Goal: Task Accomplishment & Management: Use online tool/utility

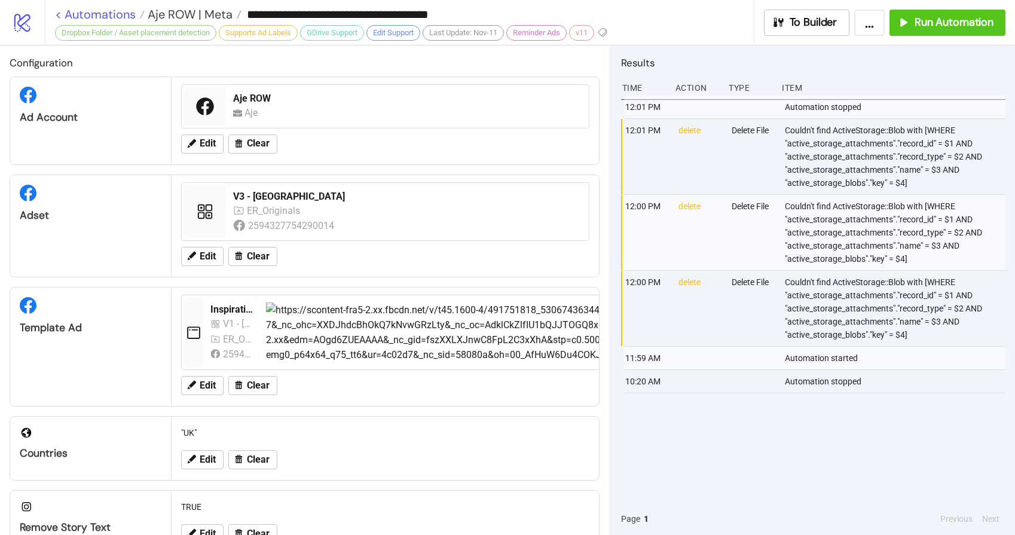
click at [102, 16] on link "< Automations" at bounding box center [100, 14] width 90 height 12
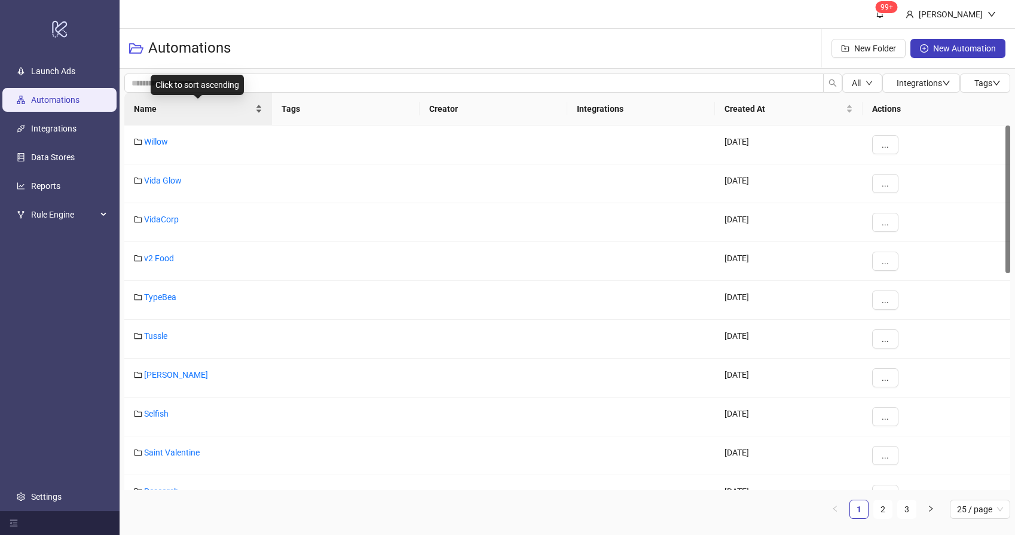
click at [203, 114] on span "Name" at bounding box center [193, 108] width 119 height 13
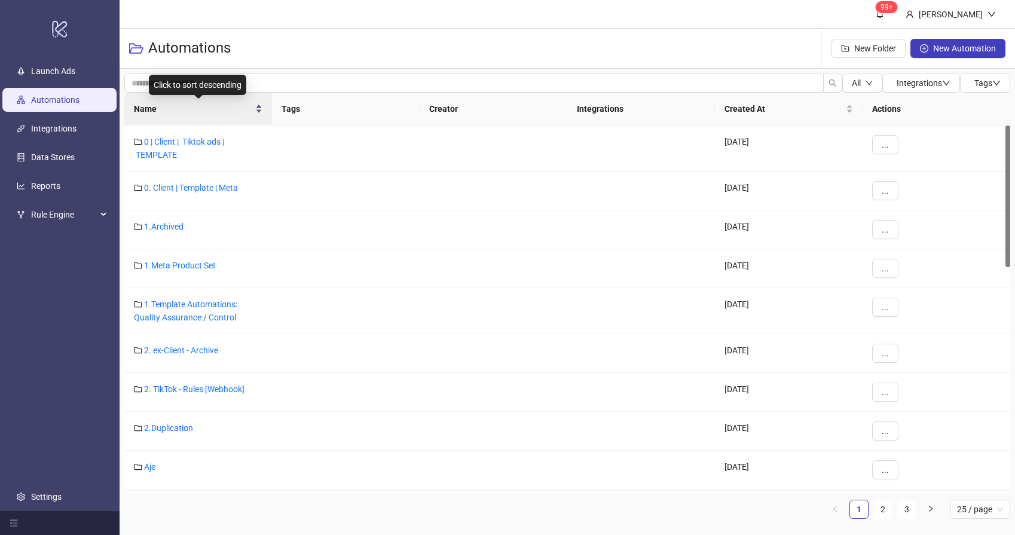
click at [208, 115] on div "Name" at bounding box center [198, 108] width 129 height 13
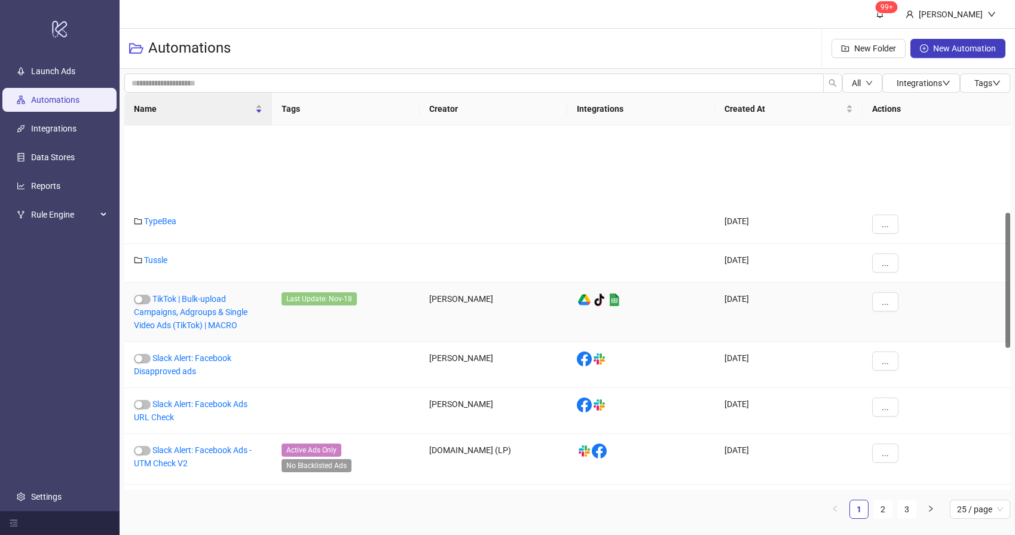
scroll to position [235, 0]
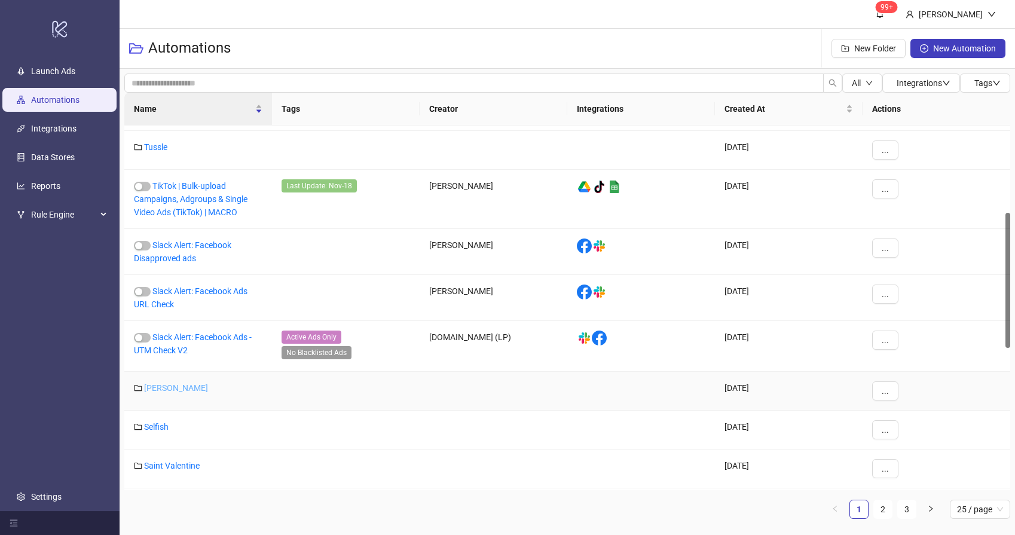
click at [163, 392] on link "[PERSON_NAME]" at bounding box center [176, 388] width 64 height 10
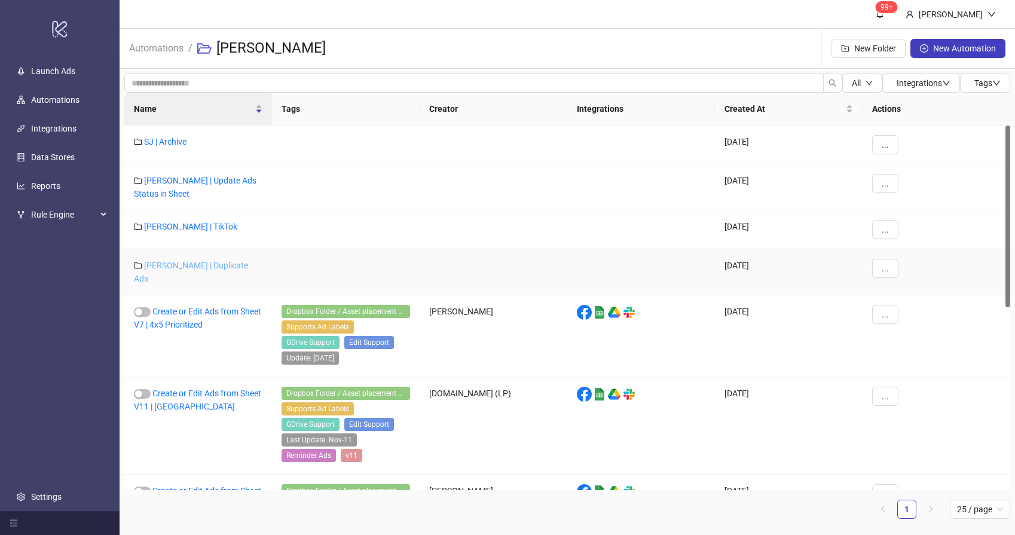
click at [188, 261] on link "[PERSON_NAME] | Duplicate Ads" at bounding box center [191, 272] width 114 height 23
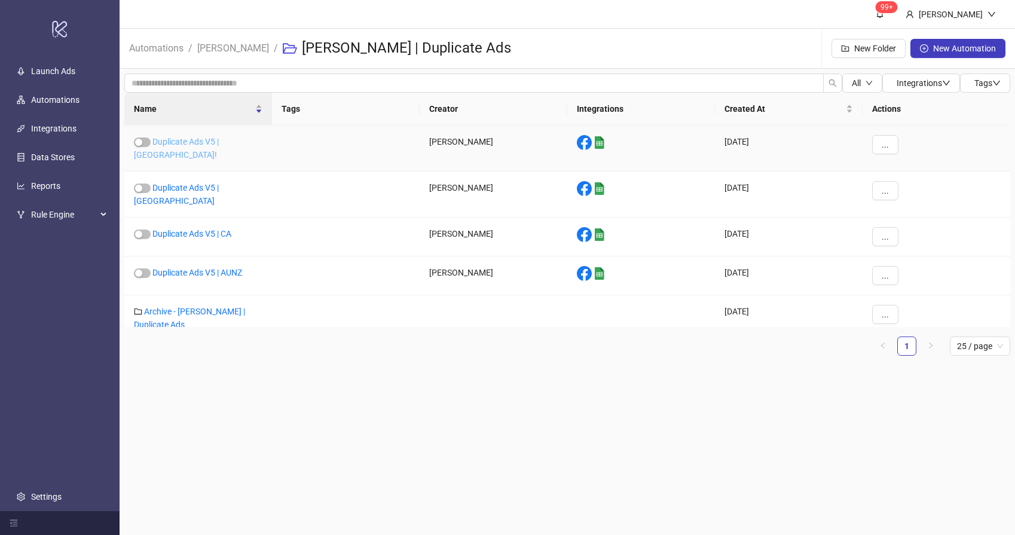
click at [215, 140] on link "Duplicate Ads V5 | [GEOGRAPHIC_DATA]!" at bounding box center [176, 148] width 85 height 23
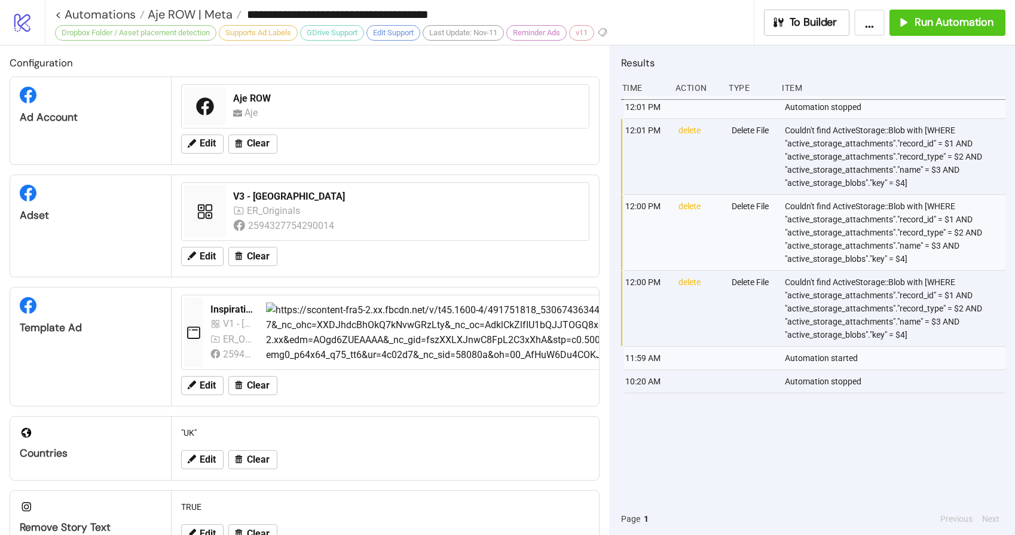
type input "**********"
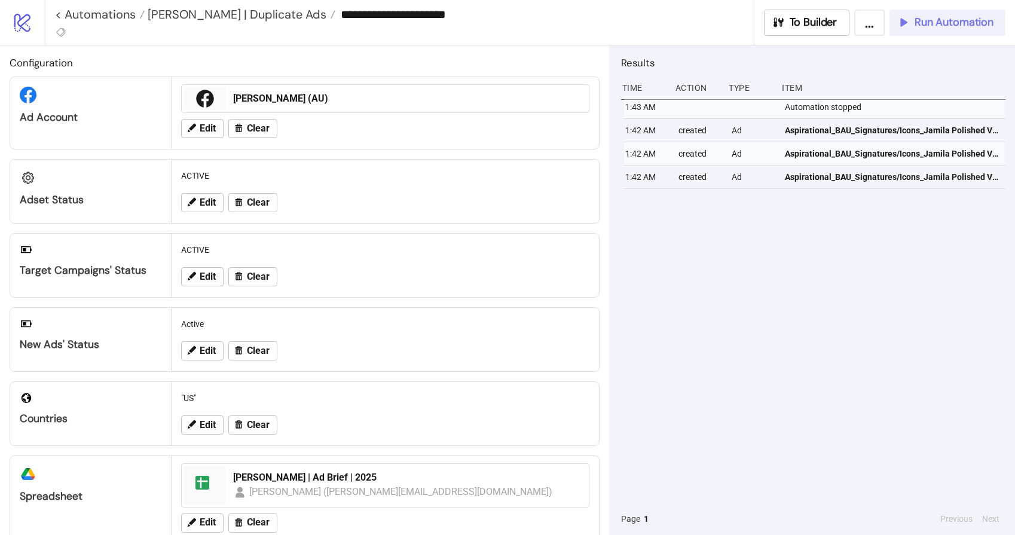
click at [937, 27] on span "Run Automation" at bounding box center [954, 23] width 79 height 14
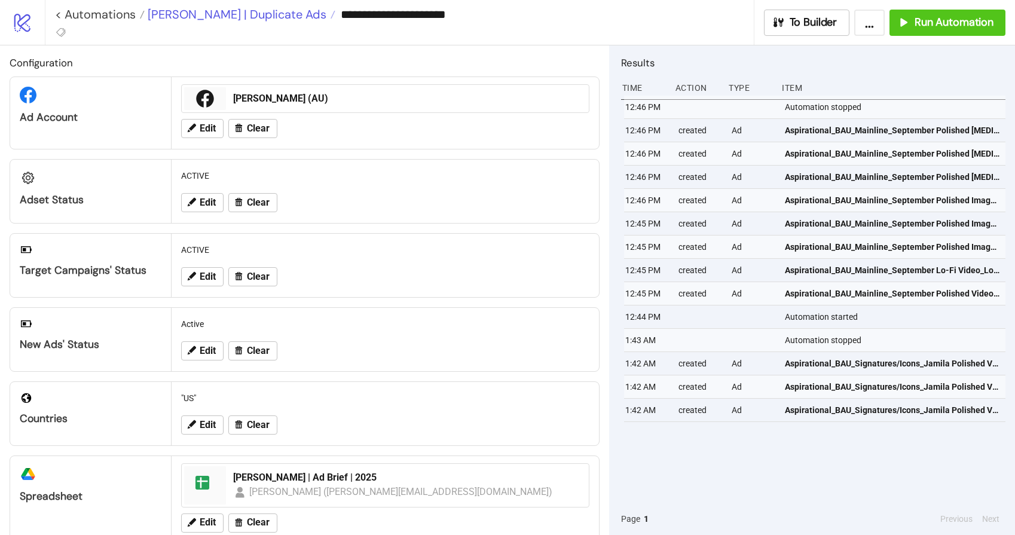
click at [174, 15] on span "[PERSON_NAME] | Duplicate Ads" at bounding box center [236, 15] width 182 height 16
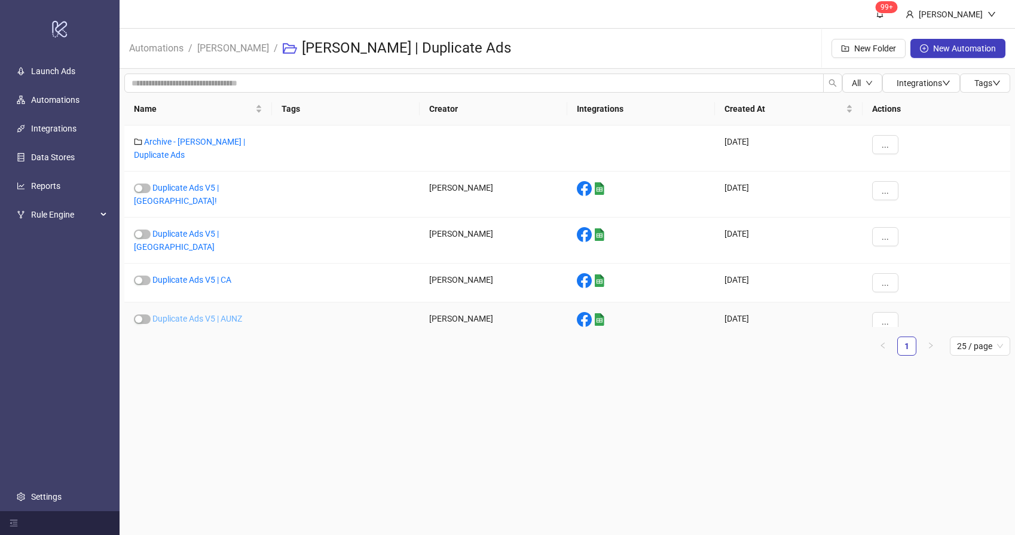
click at [208, 314] on link "Duplicate Ads V5 | AUNZ" at bounding box center [197, 319] width 90 height 10
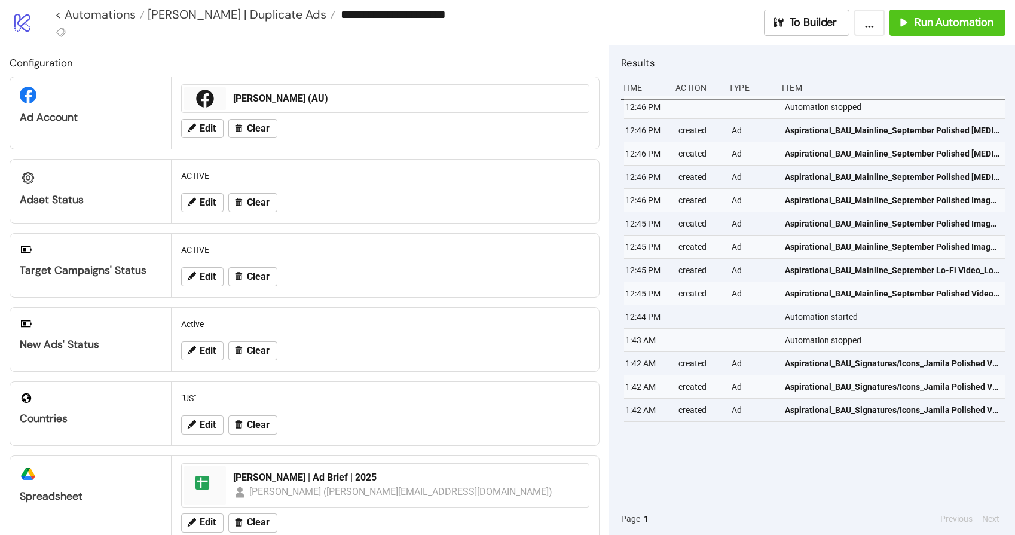
type input "**********"
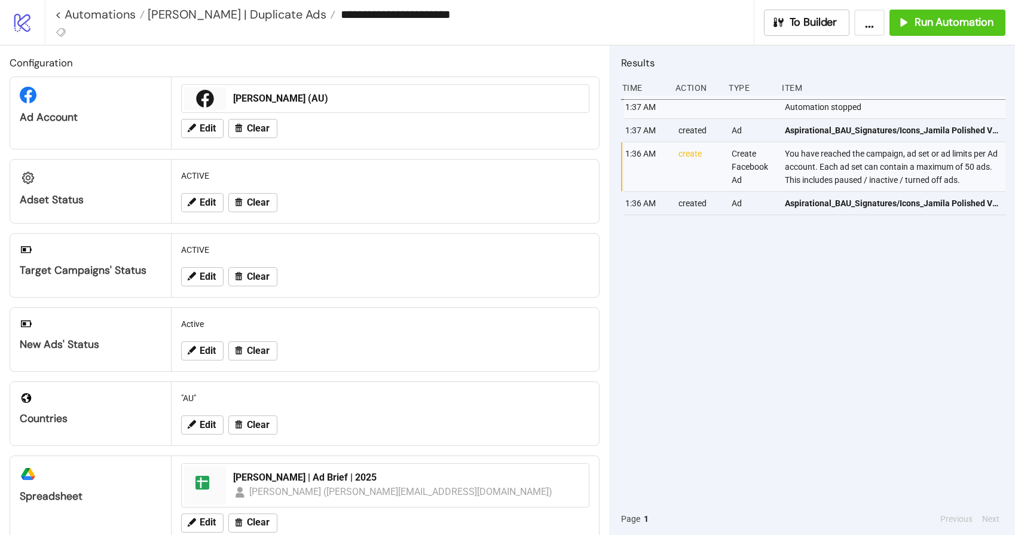
click at [772, 312] on div "1:37 AM Automation stopped 1:37 AM created Ad Aspirational_BAU_Signatures/Icons…" at bounding box center [813, 299] width 384 height 407
click at [968, 26] on span "Run Automation" at bounding box center [954, 23] width 79 height 14
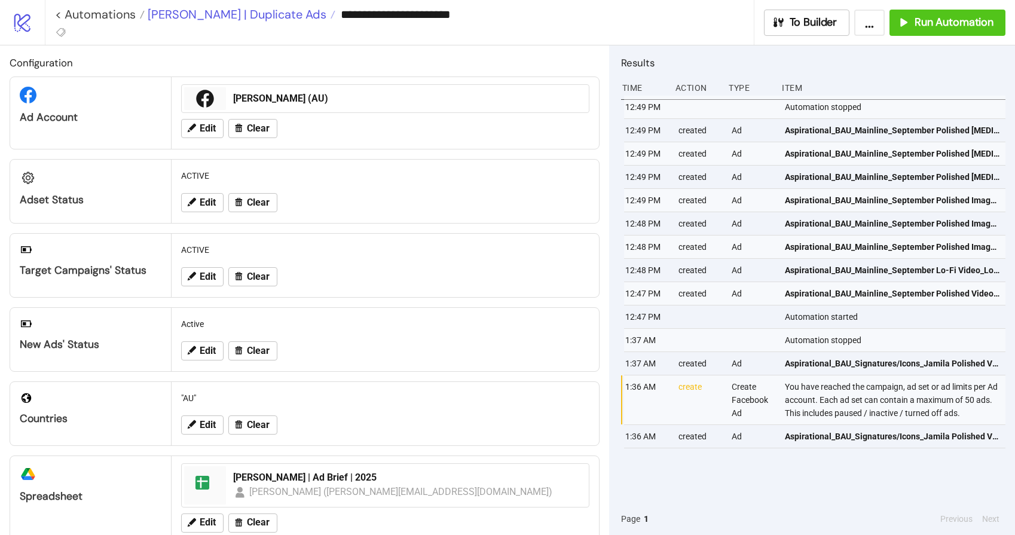
click at [222, 16] on span "[PERSON_NAME] | Duplicate Ads" at bounding box center [236, 15] width 182 height 16
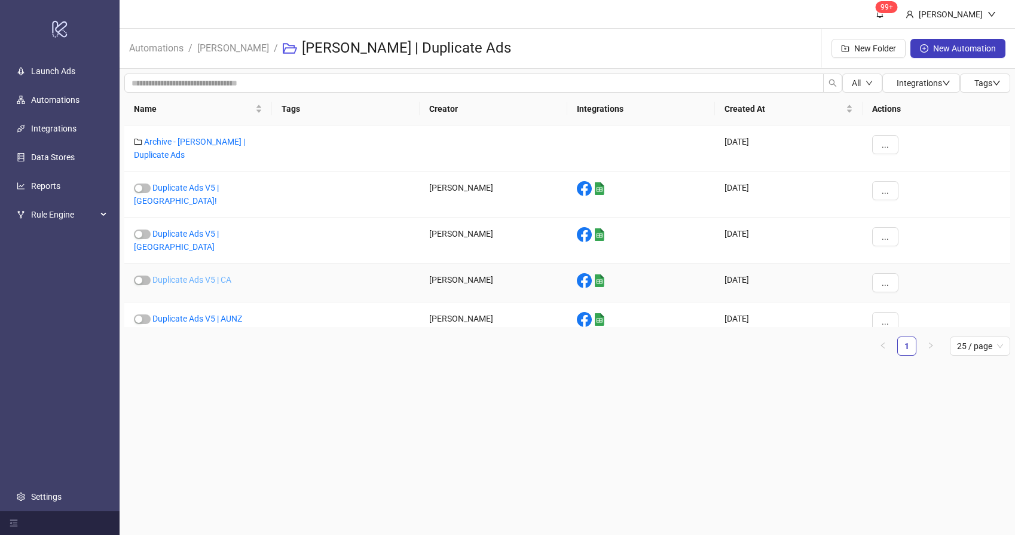
click at [224, 275] on link "Duplicate Ads V5 | CA" at bounding box center [191, 280] width 79 height 10
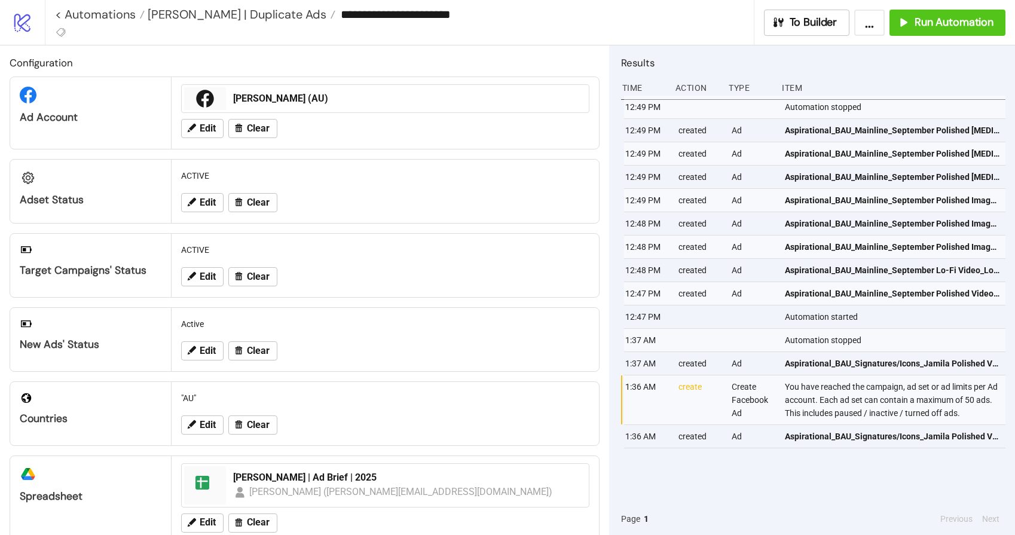
type input "**********"
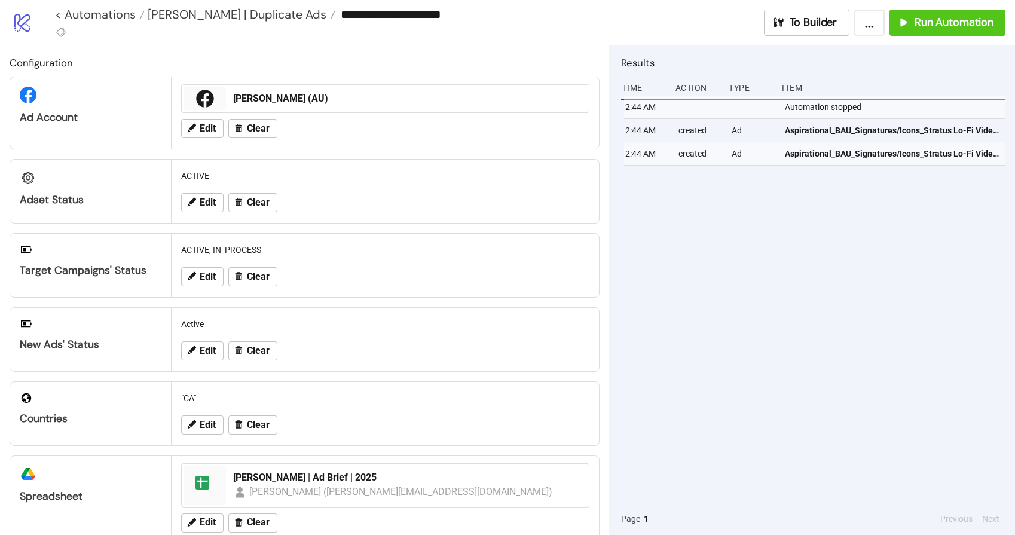
click at [646, 212] on div "2:44 AM Automation stopped 2:44 AM created Ad Aspirational_BAU_Signatures/Icons…" at bounding box center [813, 299] width 384 height 407
click at [934, 22] on span "Run Automation" at bounding box center [954, 23] width 79 height 14
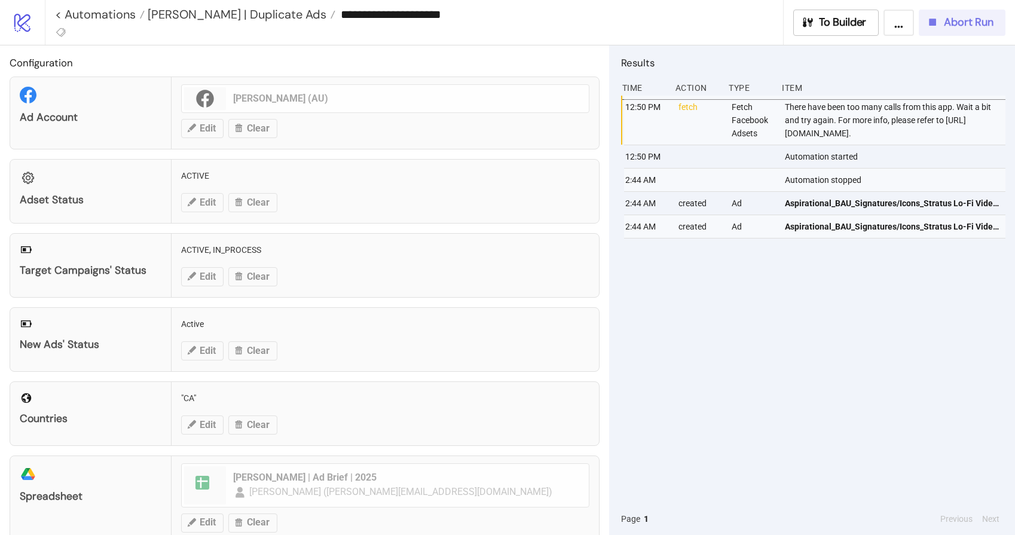
click at [954, 25] on span "Abort Run" at bounding box center [969, 23] width 50 height 14
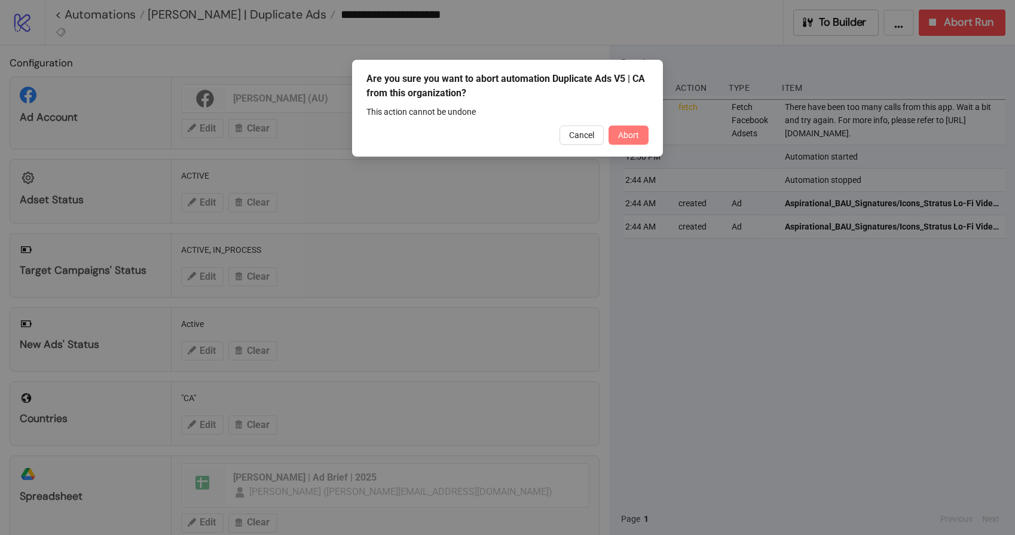
click at [625, 142] on button "Abort" at bounding box center [629, 135] width 40 height 19
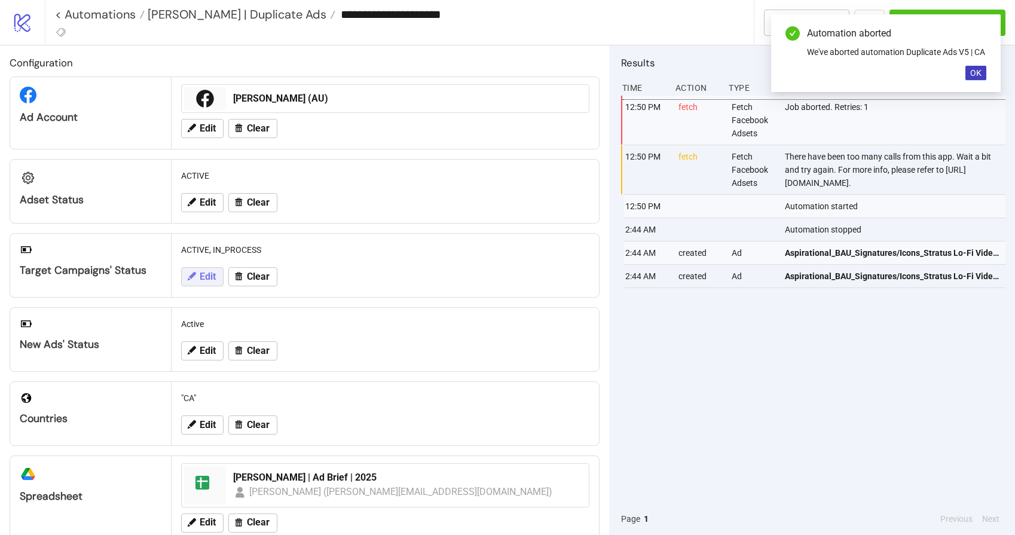
click at [204, 283] on button "Edit" at bounding box center [202, 276] width 42 height 19
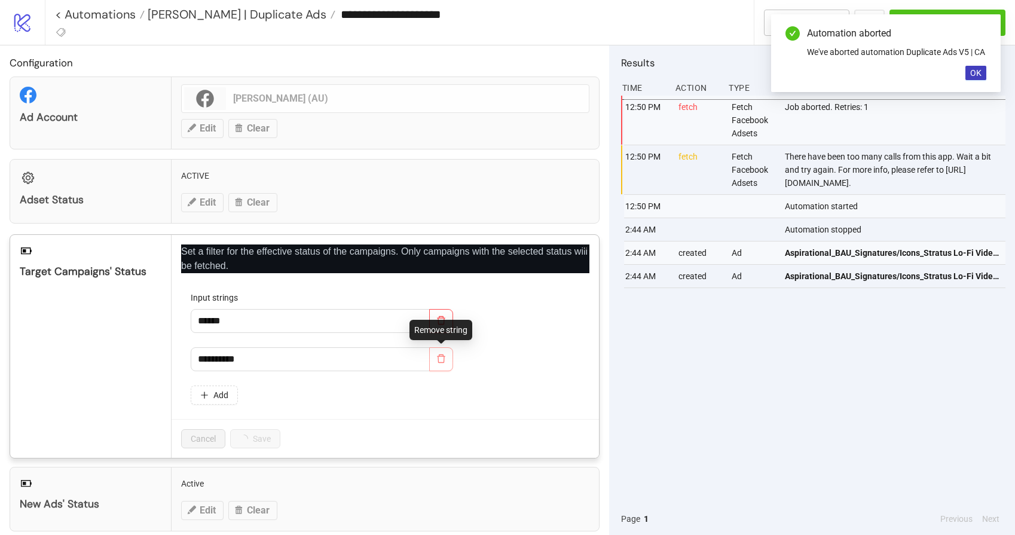
click at [442, 364] on span "button" at bounding box center [441, 359] width 10 height 11
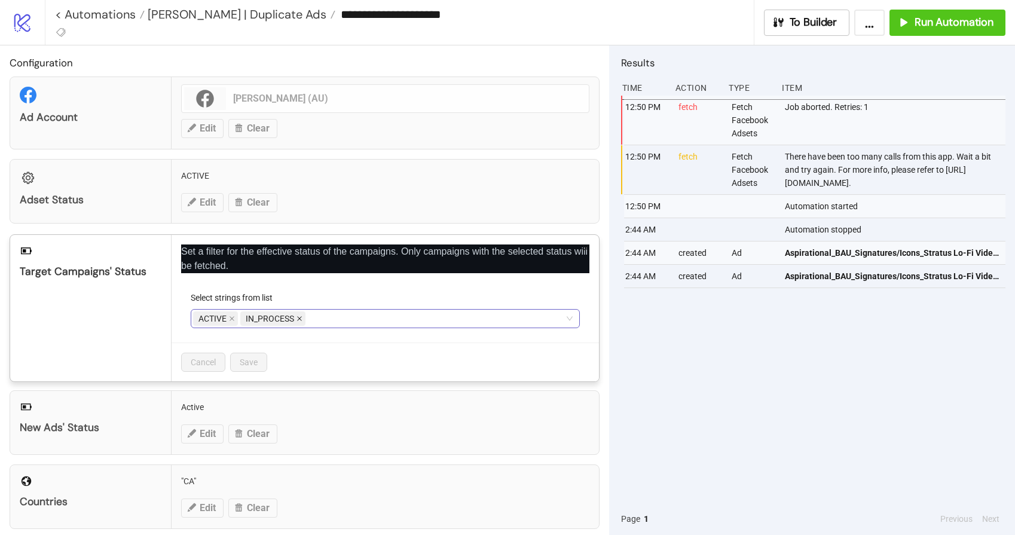
click at [298, 321] on icon "close" at bounding box center [299, 319] width 6 height 6
click at [252, 359] on span "Save" at bounding box center [249, 362] width 18 height 10
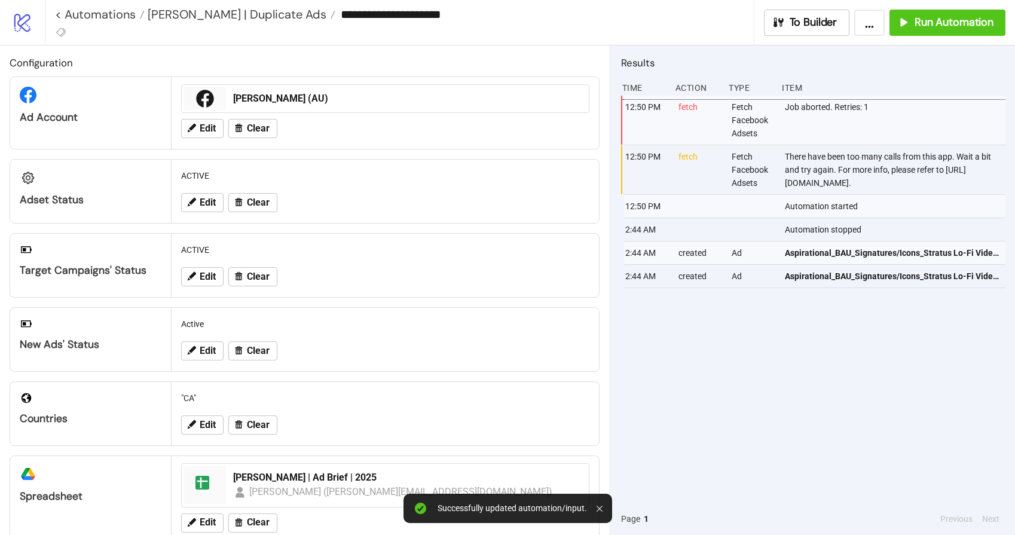
click at [894, 377] on div "12:50 PM fetch Fetch Facebook Adsets Job aborted. Retries: 1 12:50 PM fetch Fet…" at bounding box center [813, 299] width 384 height 407
click at [960, 22] on span "Run Automation" at bounding box center [954, 23] width 79 height 14
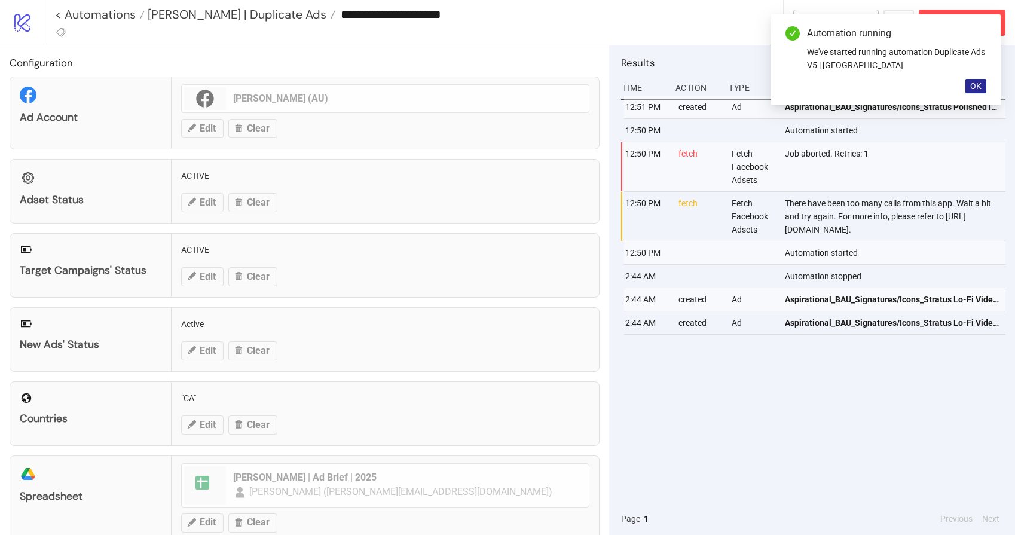
click at [974, 82] on span "OK" at bounding box center [975, 86] width 11 height 10
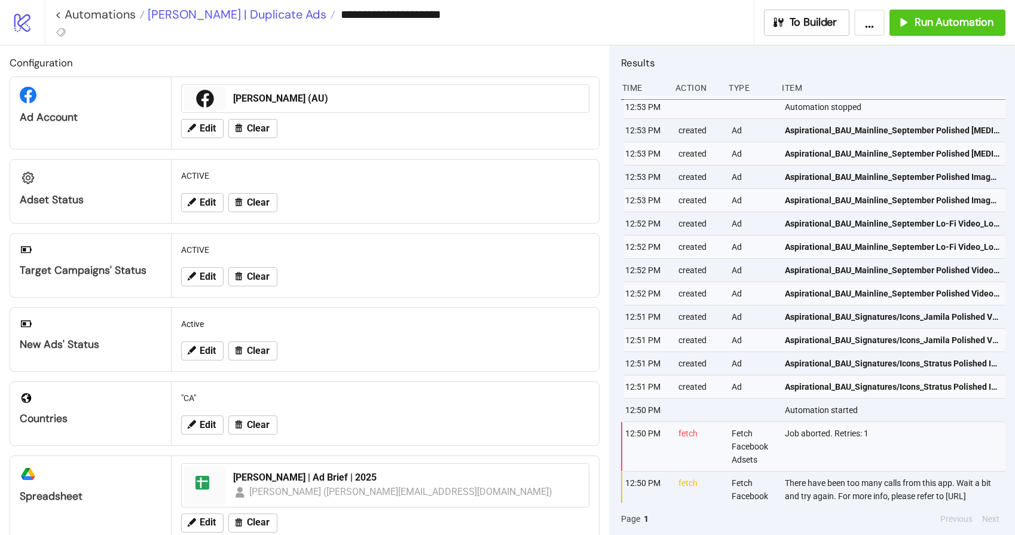
click at [200, 18] on span "[PERSON_NAME] | Duplicate Ads" at bounding box center [236, 15] width 182 height 16
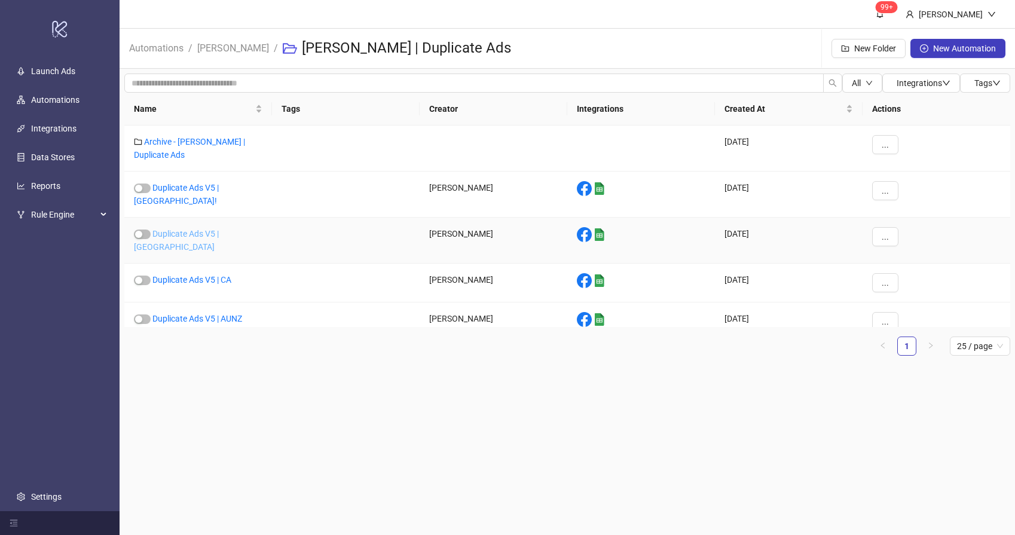
click at [215, 229] on link "Duplicate Ads V5 | [GEOGRAPHIC_DATA]" at bounding box center [176, 240] width 85 height 23
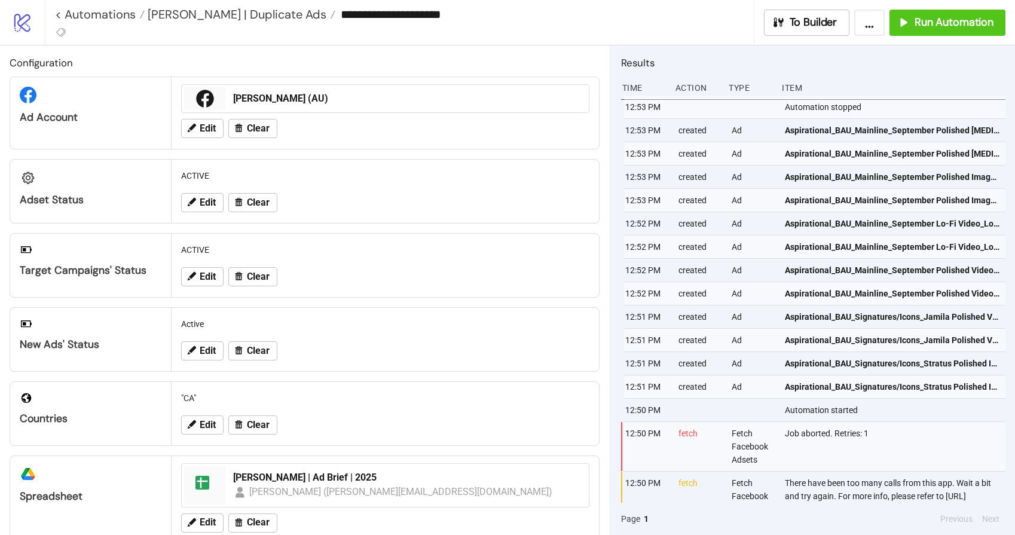
type input "**********"
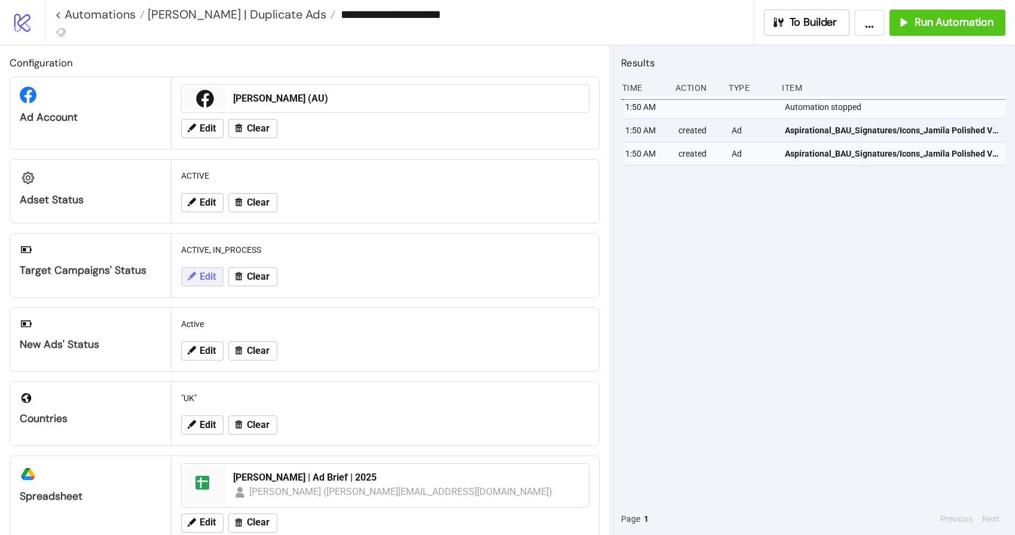
click at [207, 280] on span "Edit" at bounding box center [208, 276] width 16 height 11
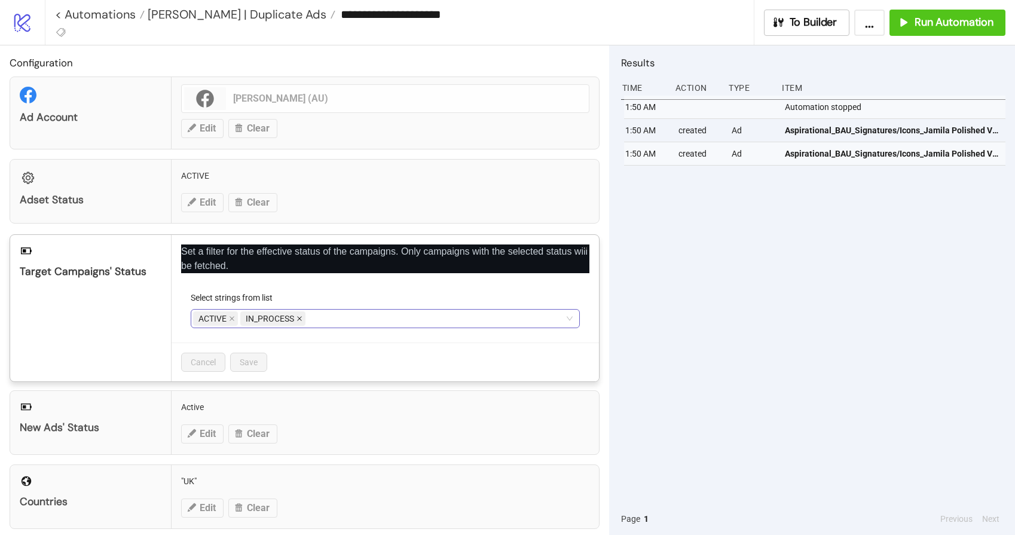
click at [300, 319] on icon "close" at bounding box center [299, 319] width 6 height 6
click at [250, 366] on span "Save" at bounding box center [249, 362] width 18 height 10
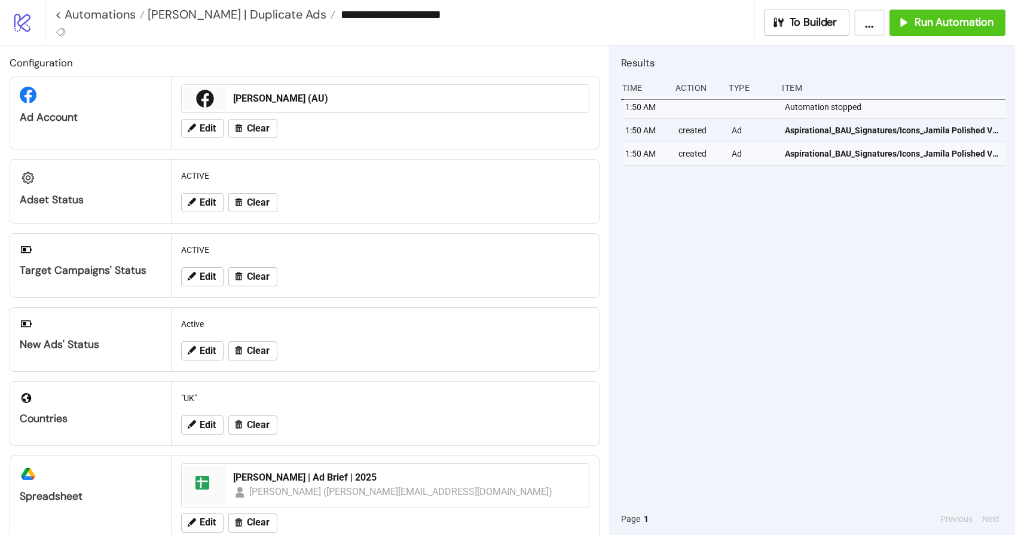
click at [804, 244] on div "1:50 AM Automation stopped 1:50 AM created Ad Aspirational_BAU_Signatures/Icons…" at bounding box center [813, 299] width 384 height 407
click at [954, 18] on span "Run Automation" at bounding box center [954, 23] width 79 height 14
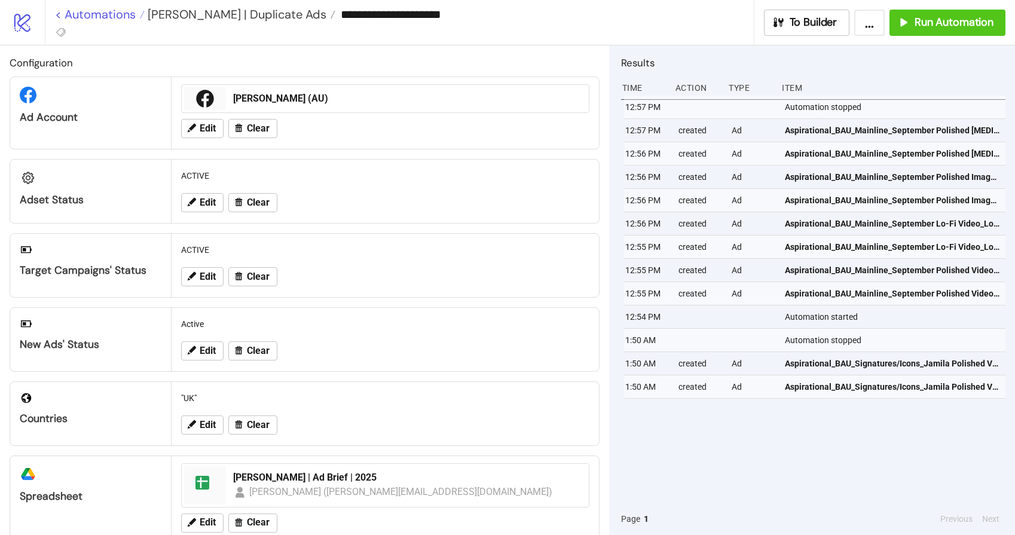
click at [78, 15] on link "< Automations" at bounding box center [100, 14] width 90 height 12
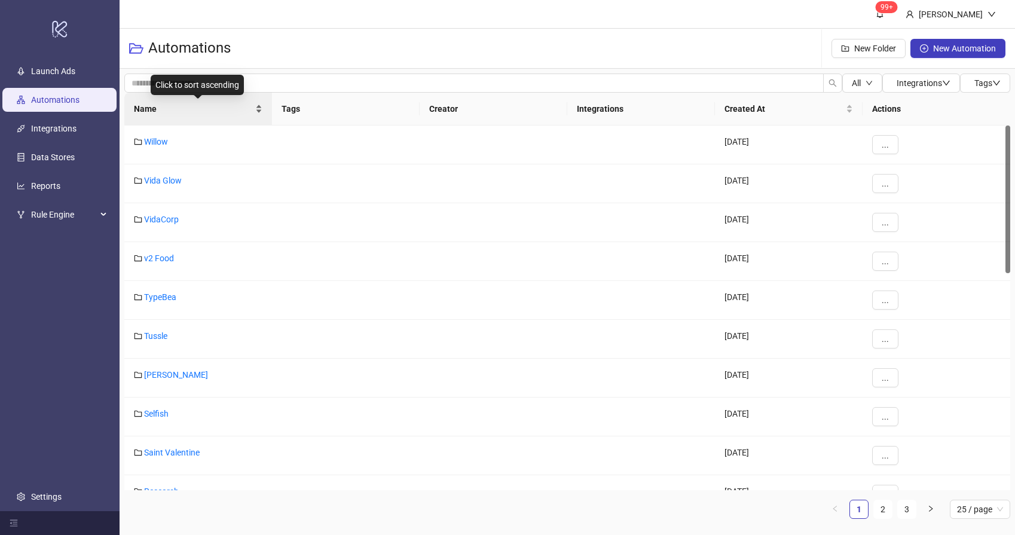
click at [182, 112] on span "Name" at bounding box center [193, 108] width 119 height 13
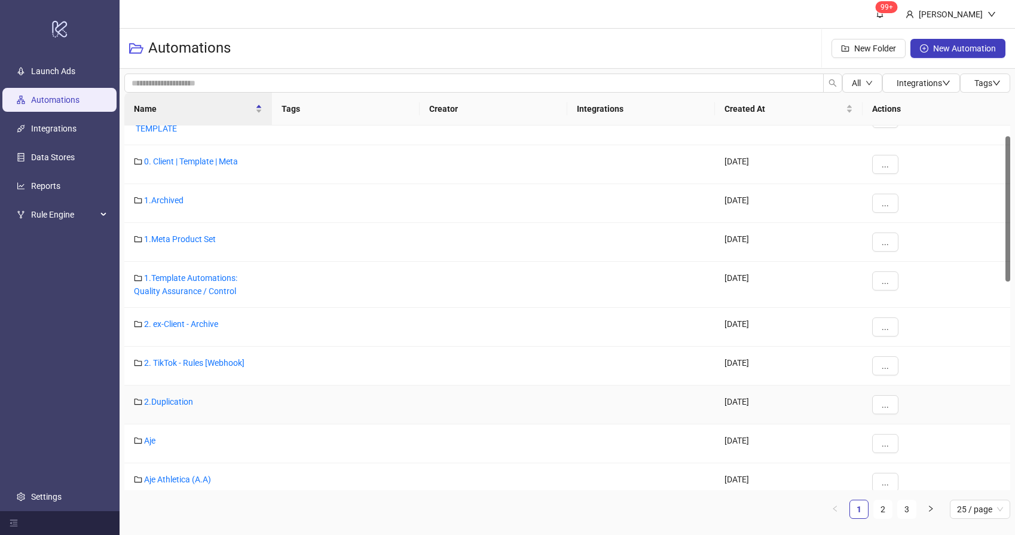
scroll to position [126, 0]
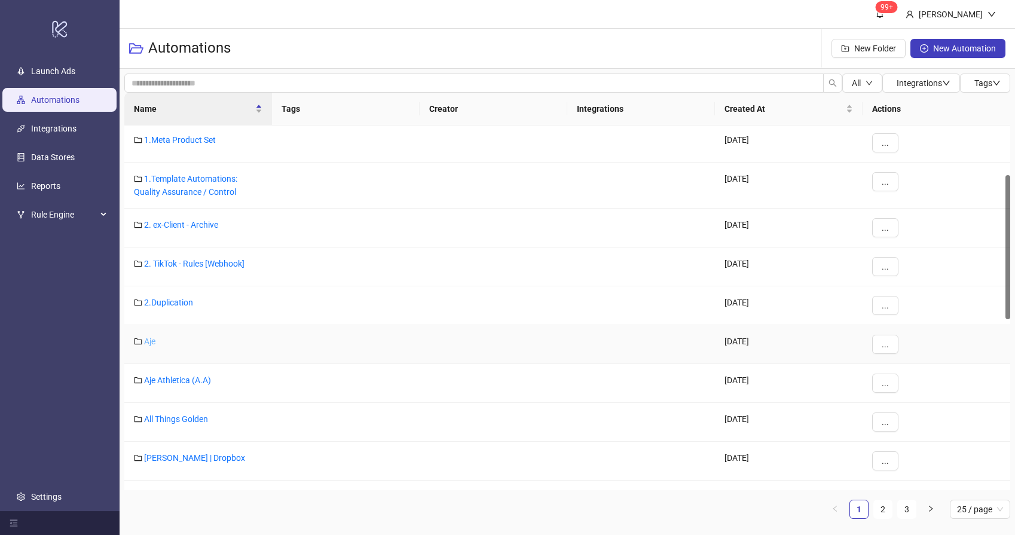
click at [148, 340] on link "Aje" at bounding box center [149, 342] width 11 height 10
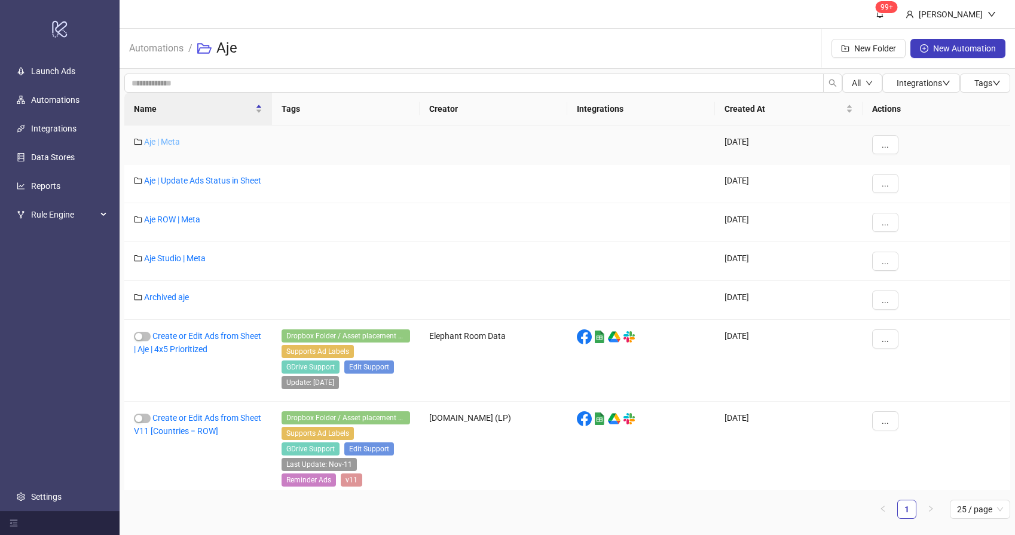
click at [163, 139] on link "Aje | Meta" at bounding box center [162, 142] width 36 height 10
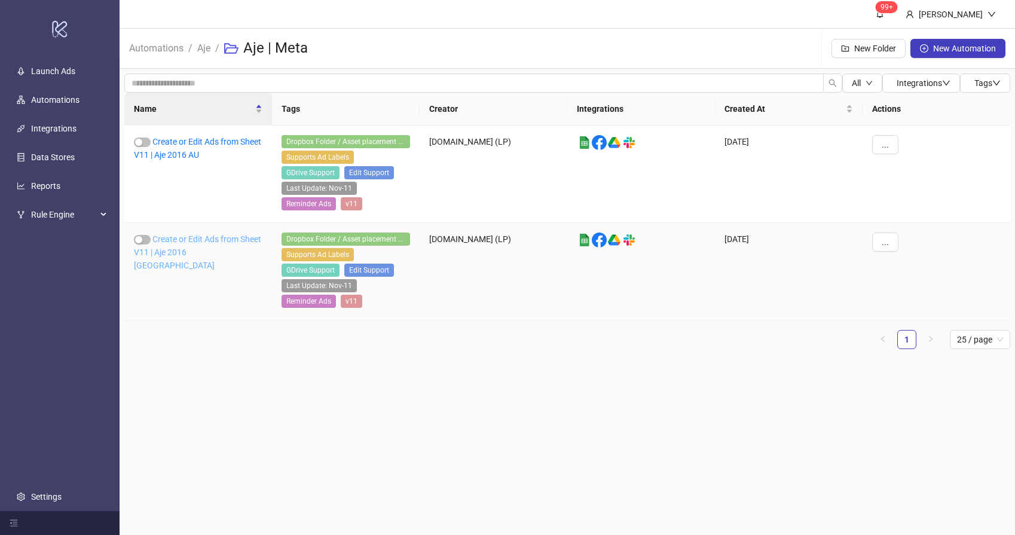
click at [192, 250] on link "Create or Edit Ads from Sheet V11 | Aje 2016 [GEOGRAPHIC_DATA]" at bounding box center [197, 252] width 127 height 36
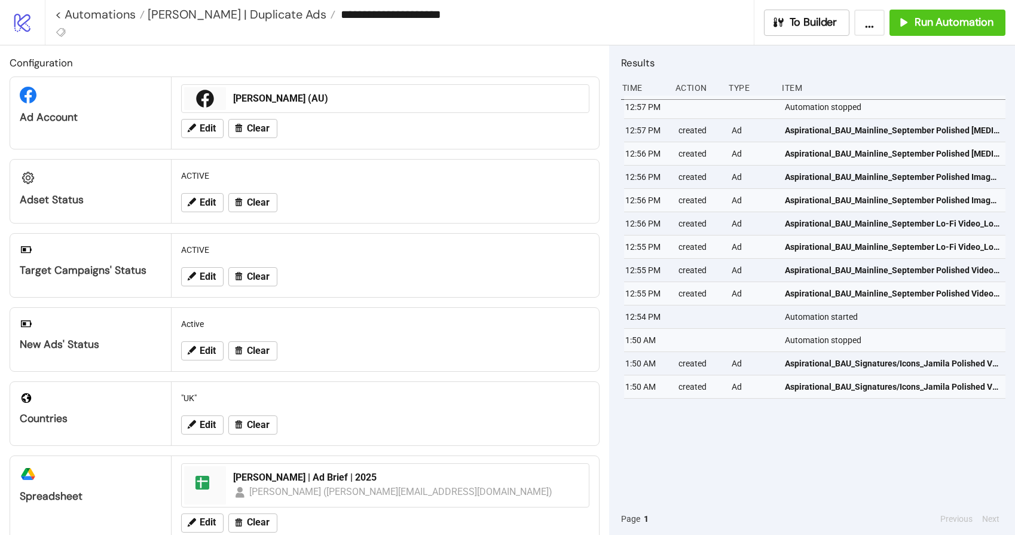
type input "**********"
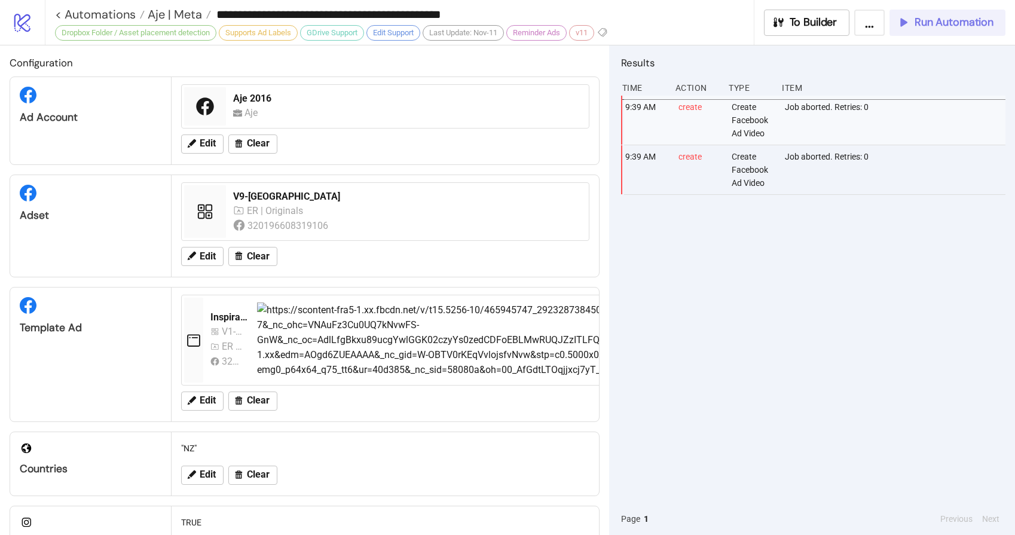
click at [961, 24] on span "Run Automation" at bounding box center [954, 23] width 79 height 14
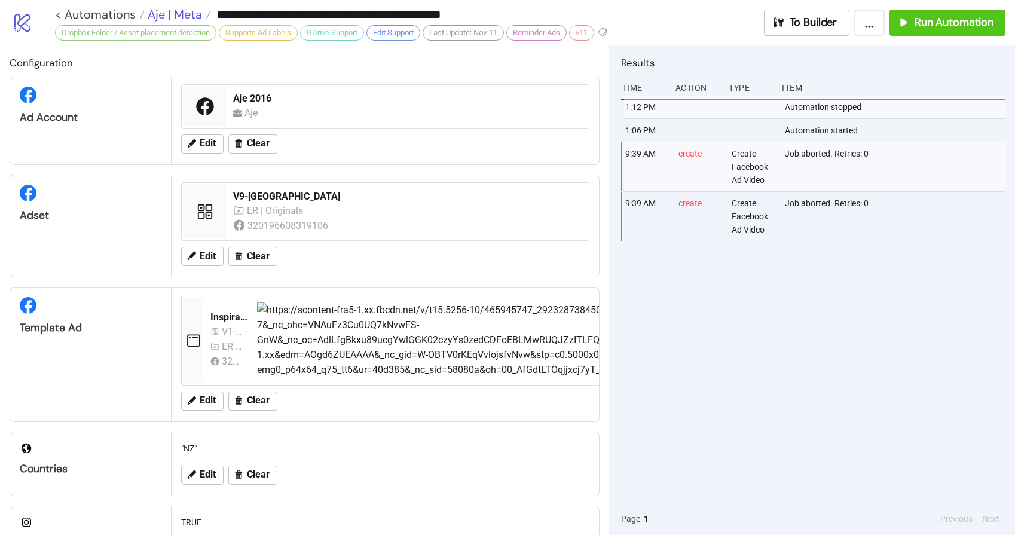
click at [177, 14] on span "Aje | Meta" at bounding box center [173, 15] width 57 height 16
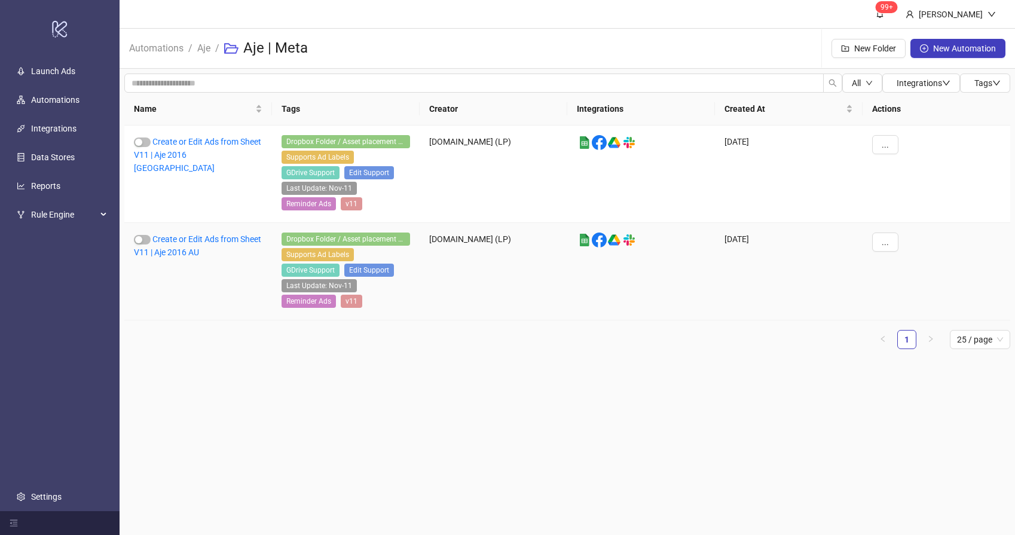
click at [197, 245] on div "Create or Edit Ads from Sheet V11 | Aje 2016 AU" at bounding box center [198, 271] width 148 height 97
click at [207, 236] on link "Create or Edit Ads from Sheet V11 | Aje 2016 AU" at bounding box center [197, 245] width 127 height 23
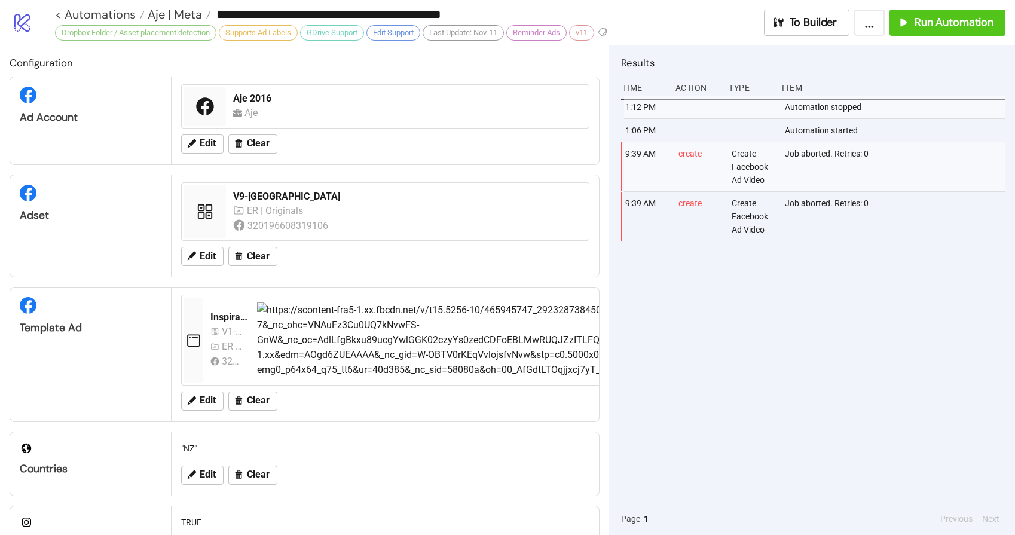
type input "**********"
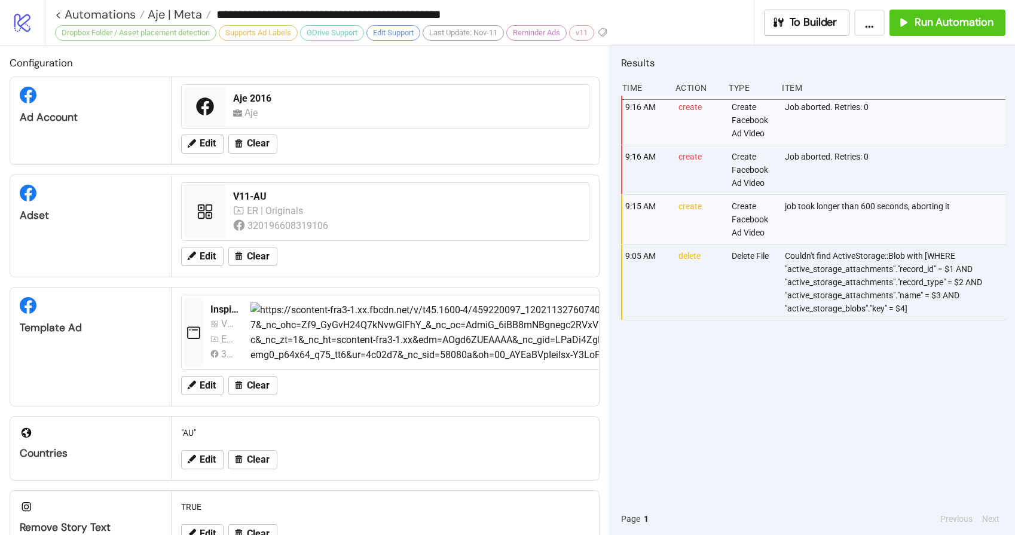
click at [782, 428] on div "9:16 AM create Create Facebook Ad Video Job aborted. Retries: 0 9:16 AM create …" at bounding box center [813, 299] width 384 height 407
click at [950, 24] on span "Run Automation" at bounding box center [954, 23] width 79 height 14
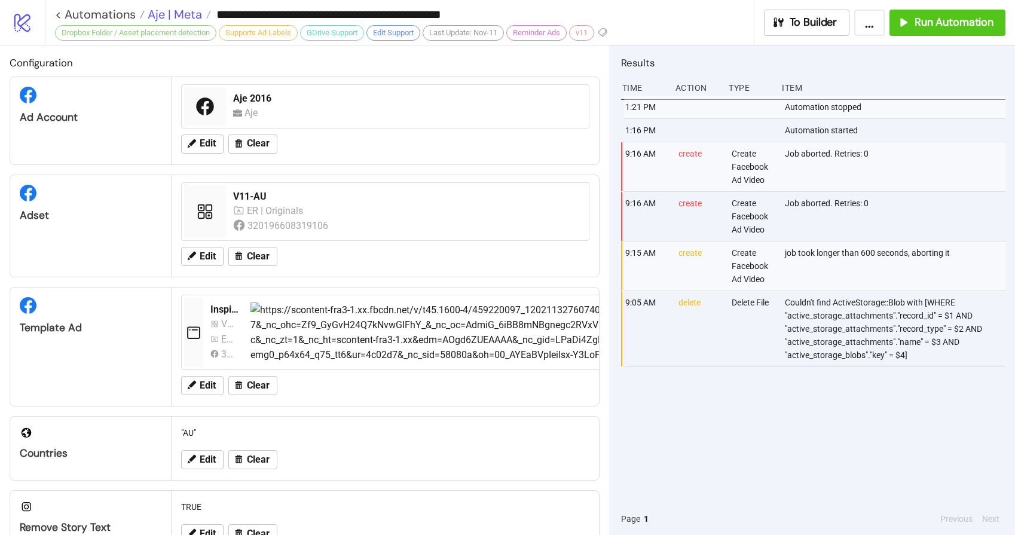
click at [173, 19] on span "Aje | Meta" at bounding box center [173, 15] width 57 height 16
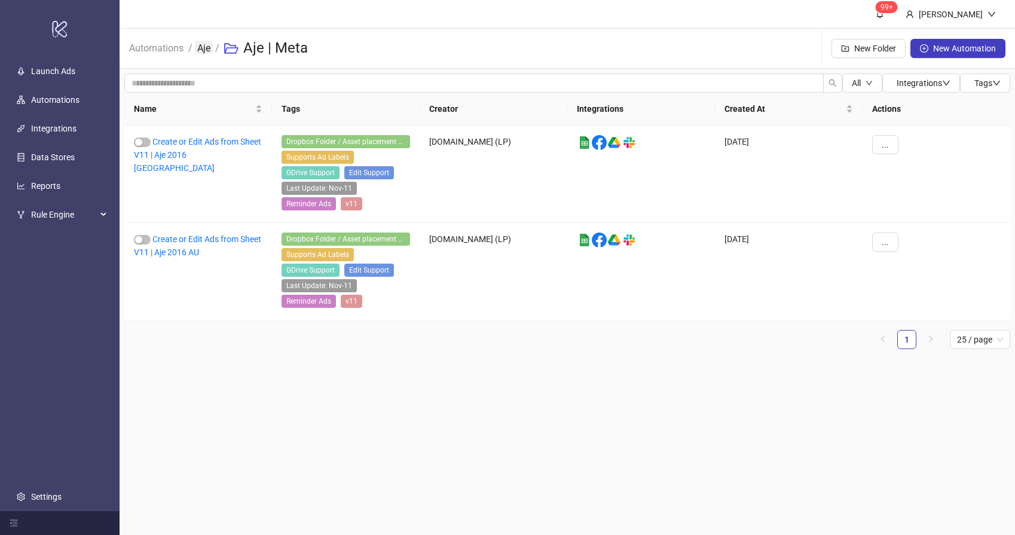
click at [200, 44] on link "Aje" at bounding box center [204, 47] width 18 height 13
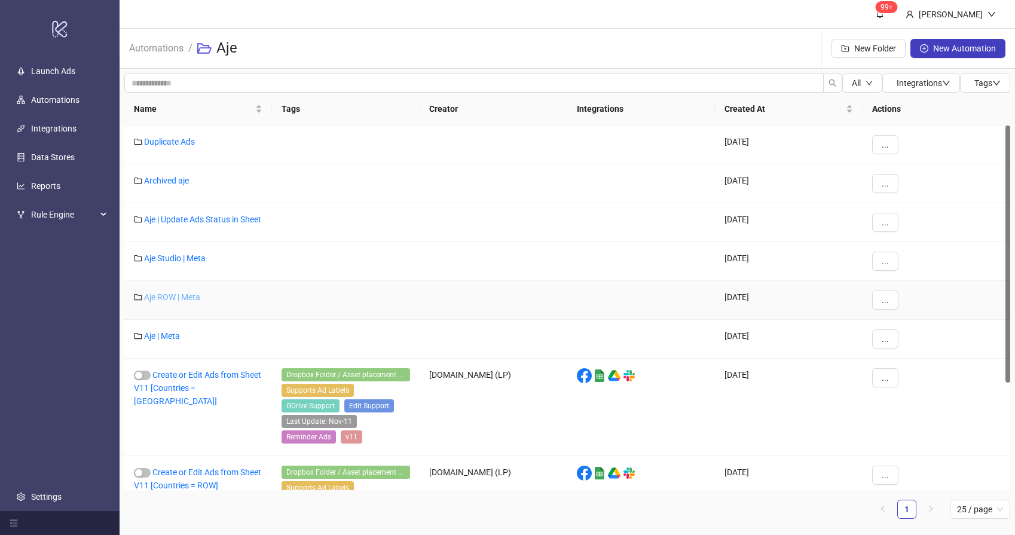
click at [179, 302] on link "Aje ROW | Meta" at bounding box center [172, 297] width 56 height 10
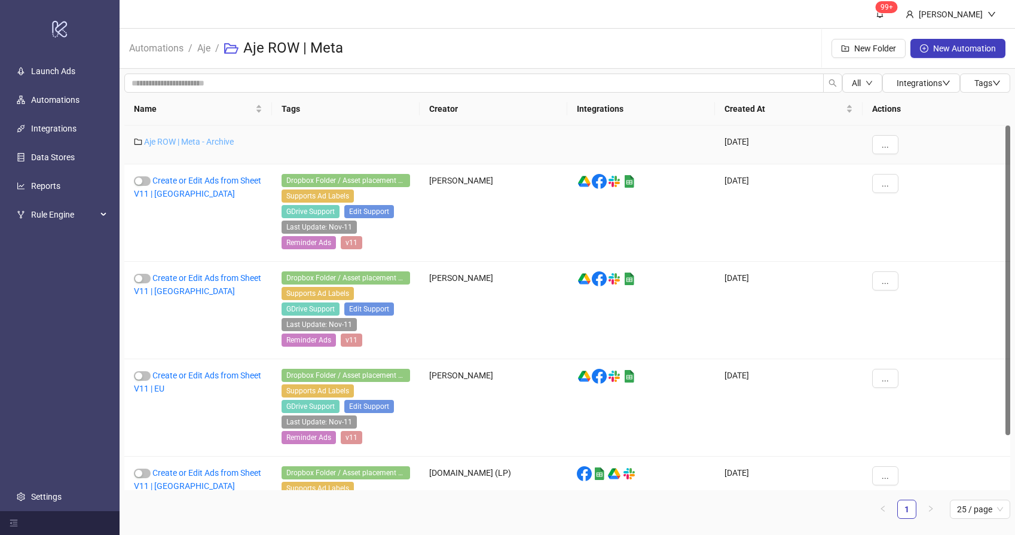
click at [201, 140] on link "Aje ROW | Meta - Archive" at bounding box center [189, 142] width 90 height 10
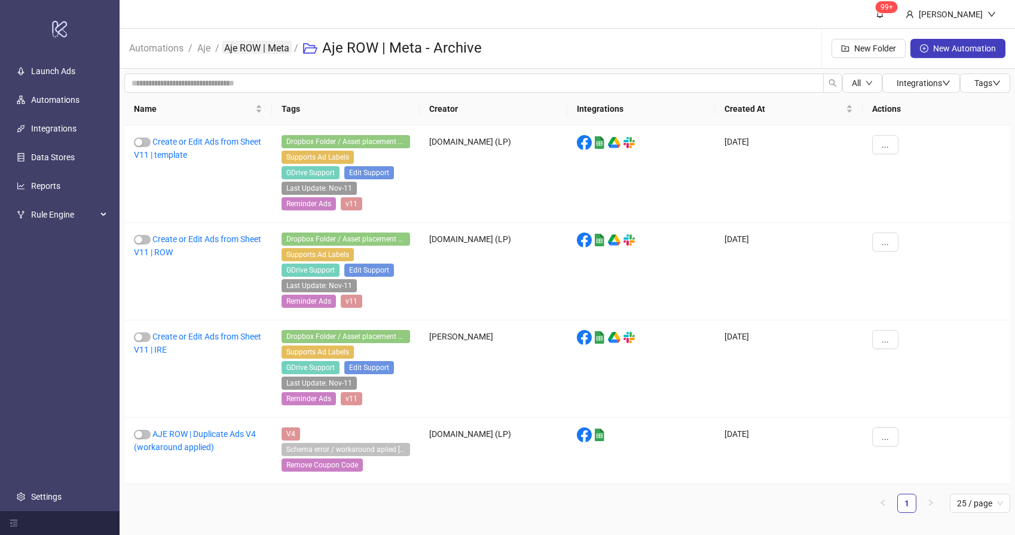
click at [268, 47] on link "Aje ROW | Meta" at bounding box center [257, 47] width 70 height 13
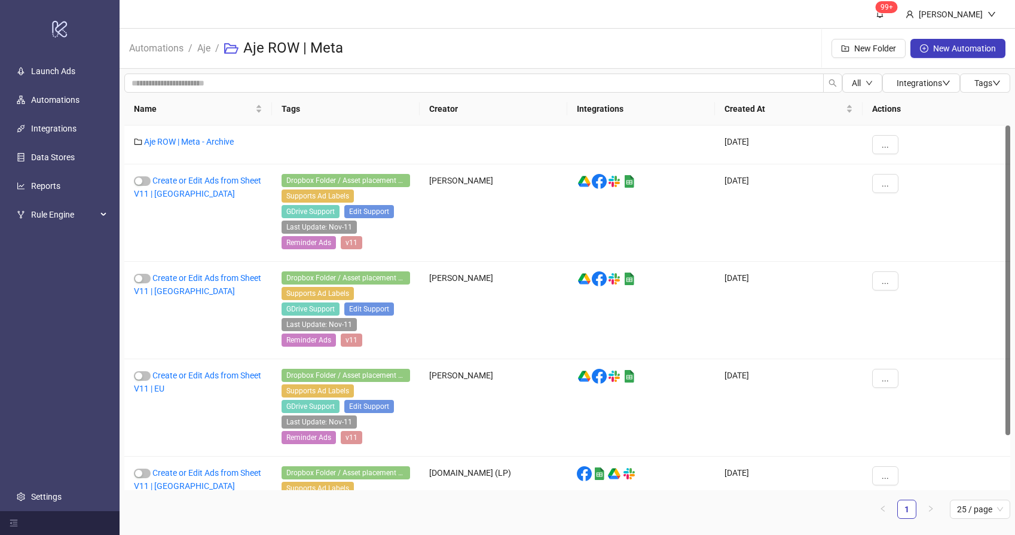
click at [209, 54] on span "Aje" at bounding box center [203, 48] width 13 height 15
click at [208, 51] on link "Aje" at bounding box center [204, 47] width 18 height 13
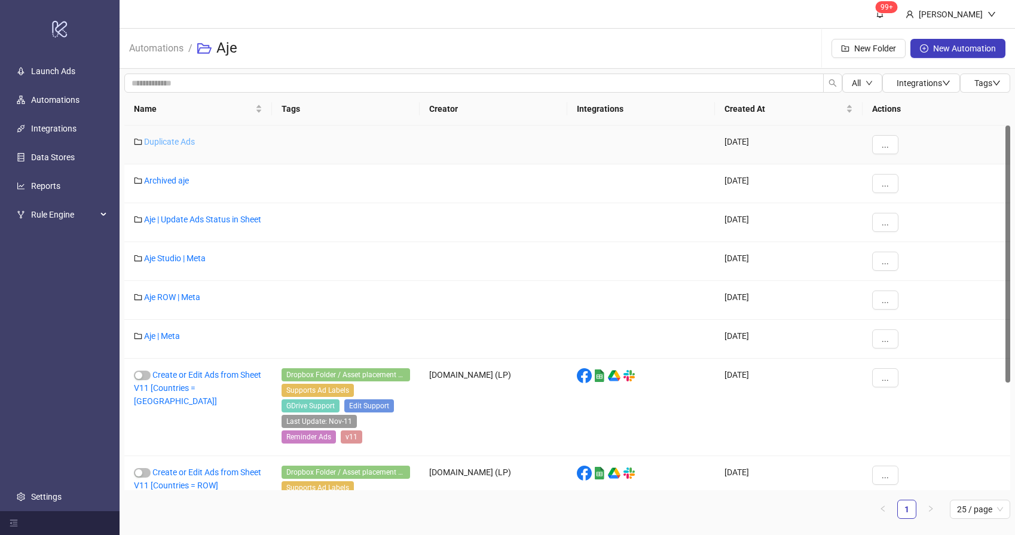
click at [170, 141] on link "Duplicate Ads" at bounding box center [169, 142] width 51 height 10
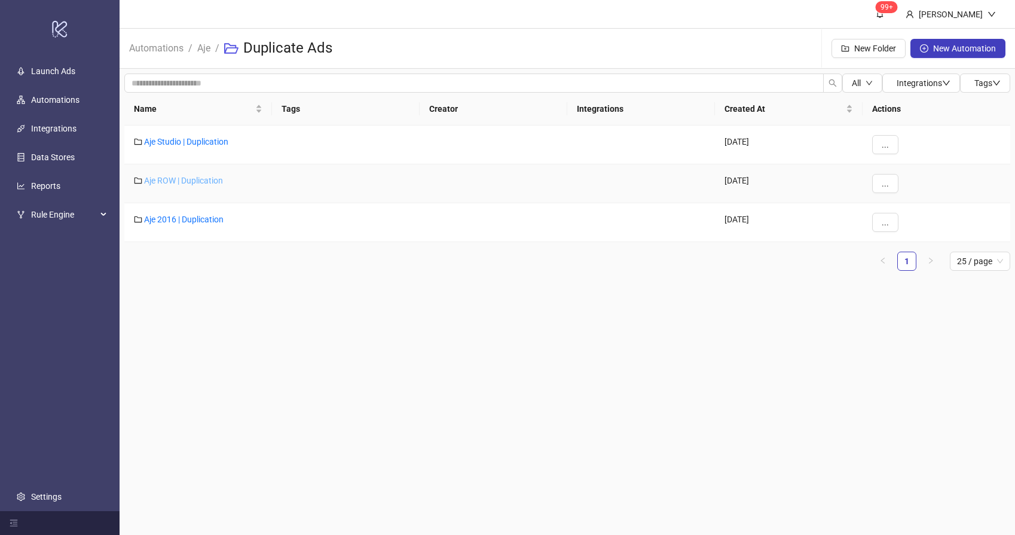
click at [180, 180] on link "Aje ROW | Duplication" at bounding box center [183, 181] width 79 height 10
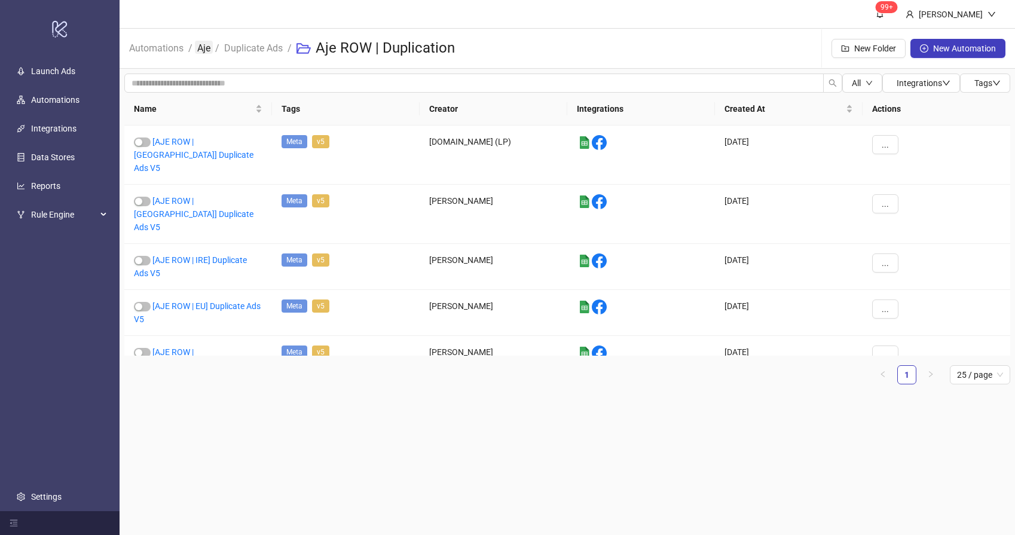
click at [207, 53] on link "Aje" at bounding box center [204, 47] width 18 height 13
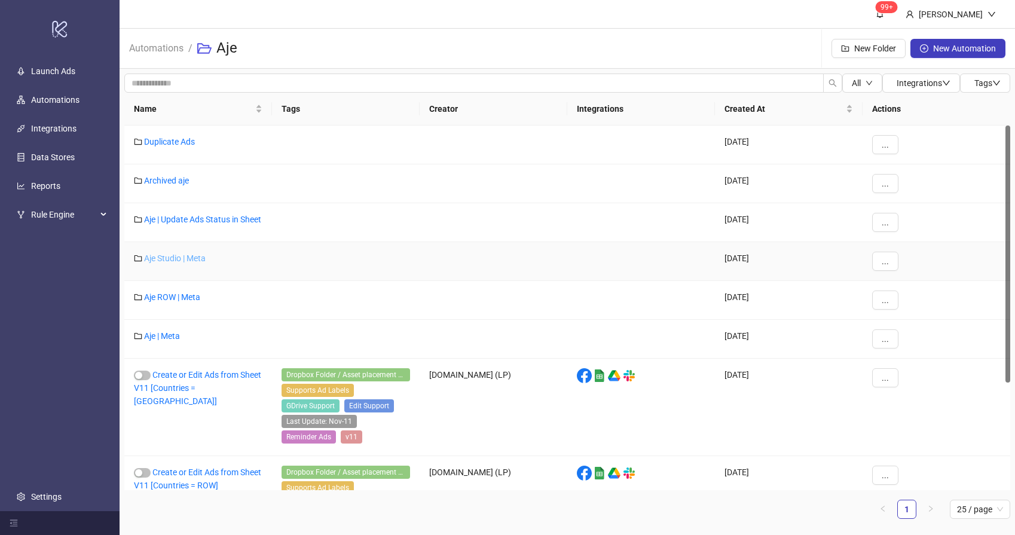
click at [176, 263] on link "Aje Studio | Meta" at bounding box center [175, 258] width 62 height 10
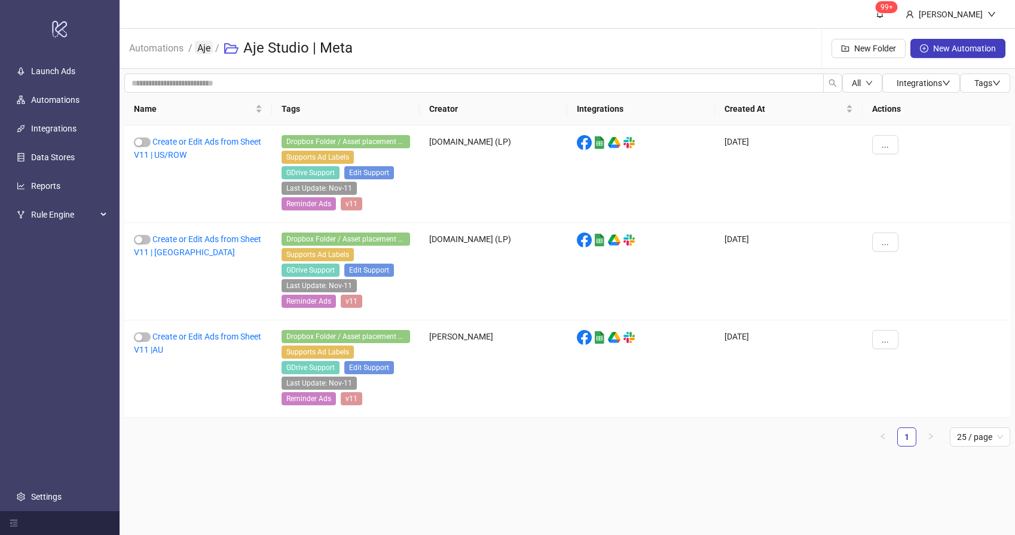
click at [210, 51] on link "Aje" at bounding box center [204, 47] width 18 height 13
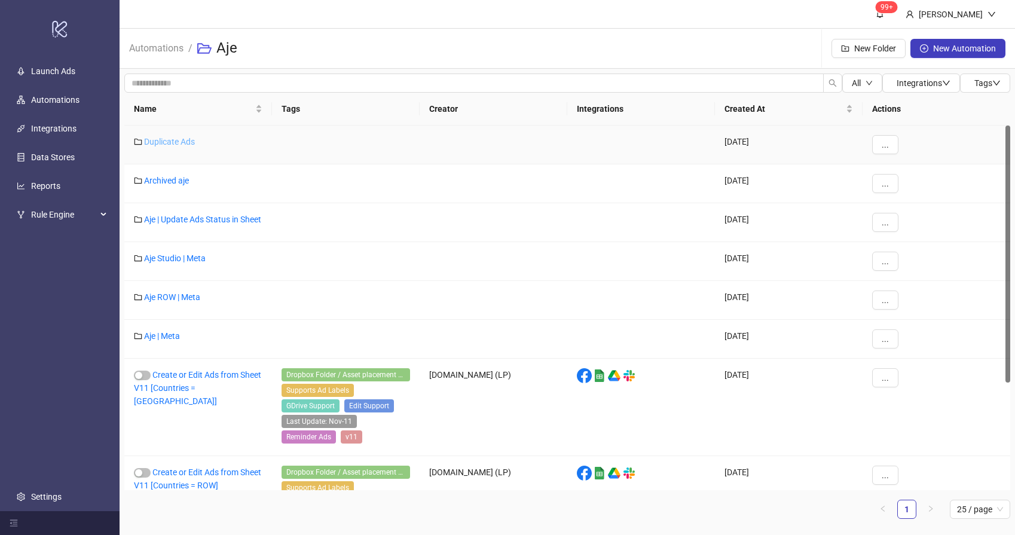
click at [183, 143] on link "Duplicate Ads" at bounding box center [169, 142] width 51 height 10
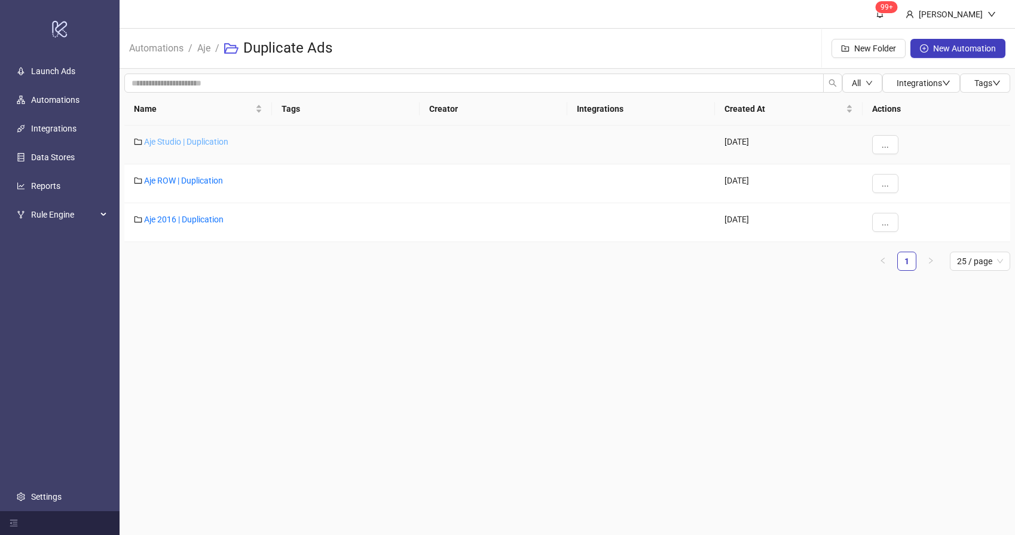
click at [200, 145] on link "Aje Studio | Duplication" at bounding box center [186, 142] width 84 height 10
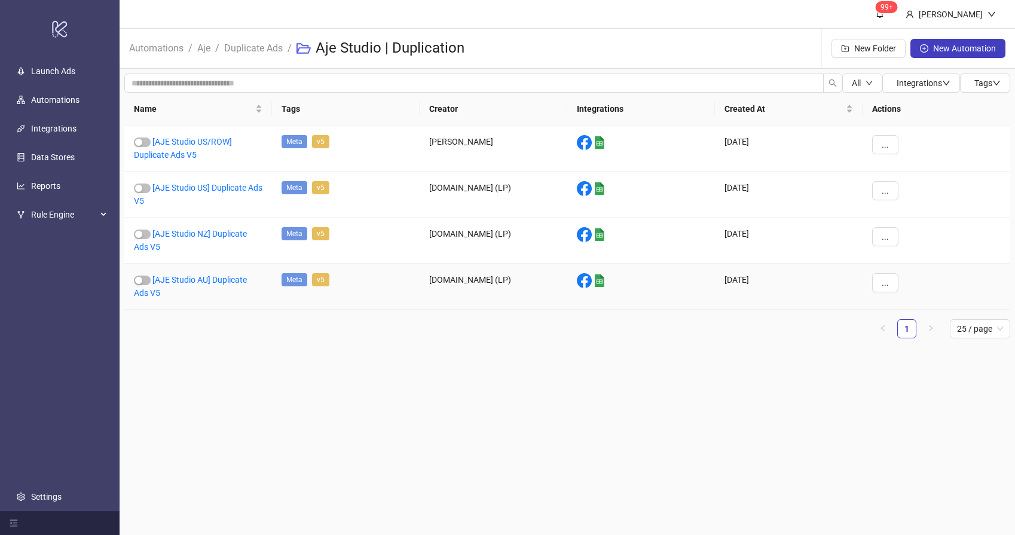
click at [191, 285] on div "[AJE Studio AU] Duplicate Ads V5" at bounding box center [198, 287] width 148 height 46
click at [197, 279] on link "[AJE Studio AU] Duplicate Ads V5" at bounding box center [190, 286] width 113 height 23
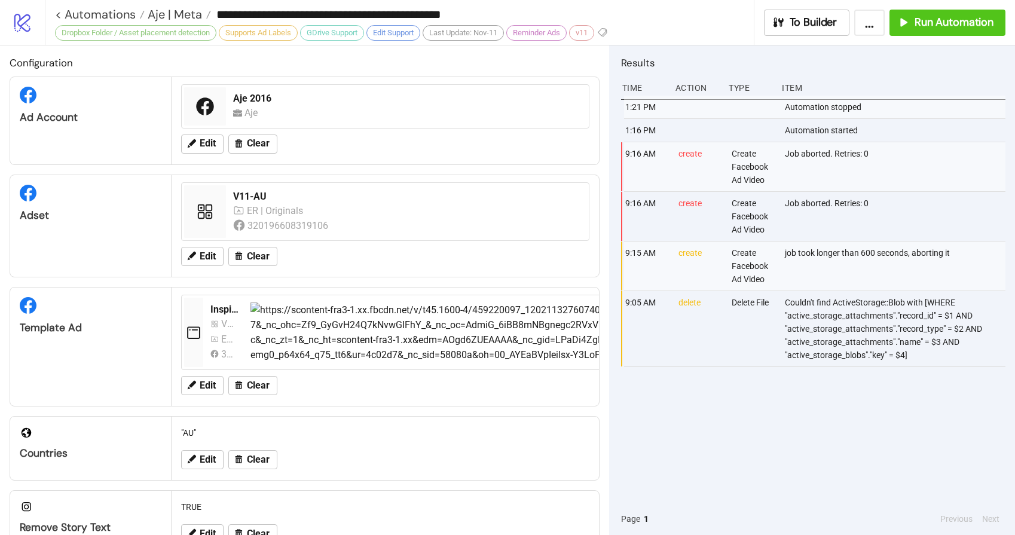
type input "**********"
